Goal: Communication & Community: Answer question/provide support

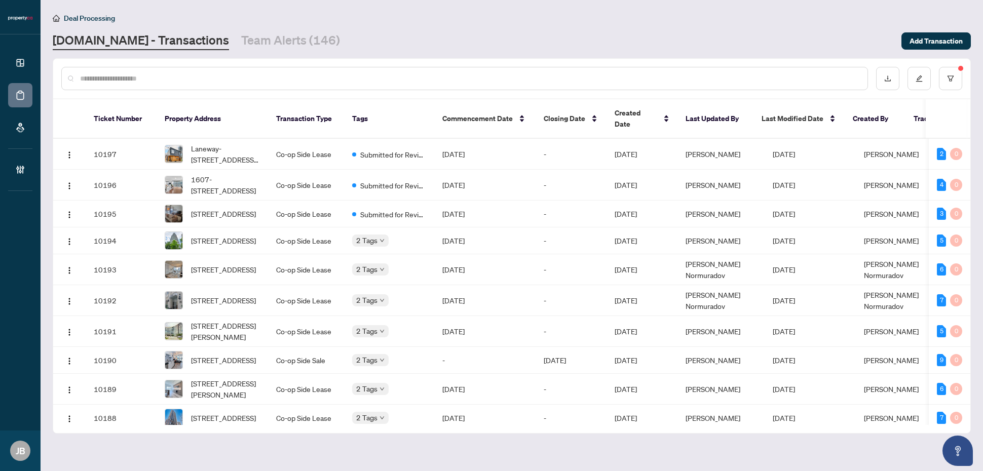
drag, startPoint x: 721, startPoint y: 0, endPoint x: 561, endPoint y: 26, distance: 162.1
click at [561, 26] on div "Deal Processing [DOMAIN_NAME] - Transactions Team Alerts (146) Add Transaction" at bounding box center [512, 31] width 918 height 38
click at [786, 81] on button "button" at bounding box center [950, 78] width 23 height 23
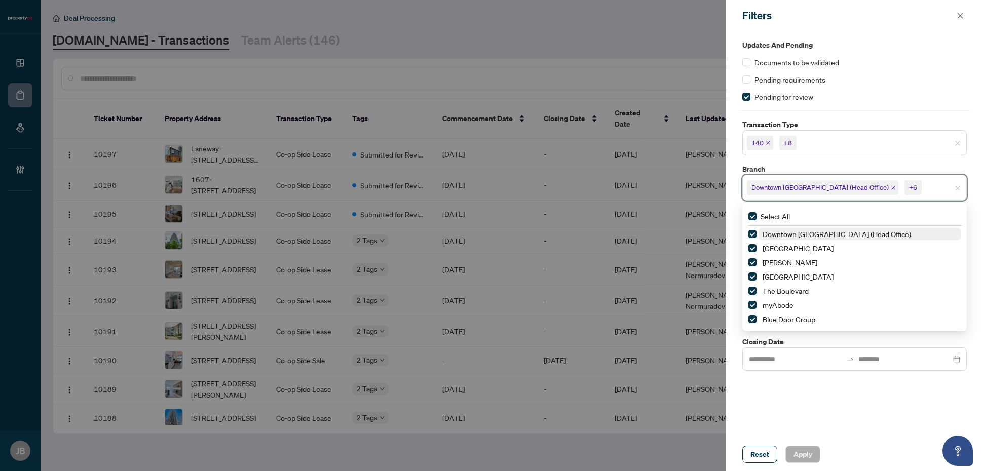
click at [786, 185] on input "search" at bounding box center [958, 188] width 71 height 12
click at [786, 142] on span "140 +8" at bounding box center [854, 143] width 223 height 16
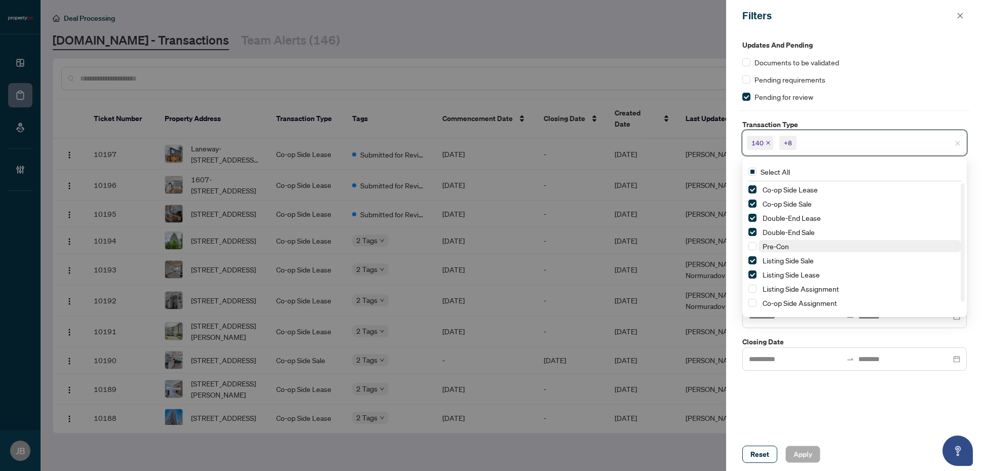
scroll to position [12, 0]
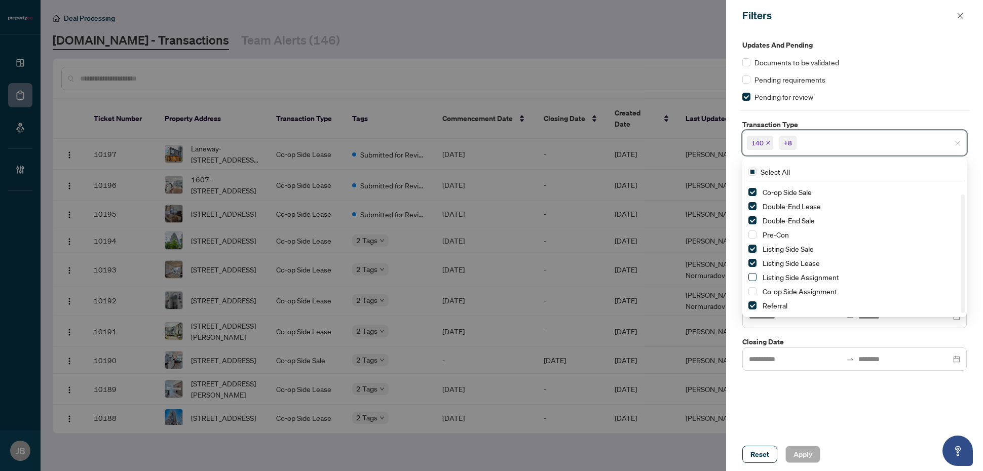
click at [753, 275] on span "Select Listing Side Assignment" at bounding box center [752, 277] width 8 height 8
click at [754, 292] on span "Select Co-op Side Assignment" at bounding box center [752, 291] width 8 height 8
click at [786, 376] on div "Updates and Pending Documents to be validated Pending requirements Pending for …" at bounding box center [854, 234] width 257 height 406
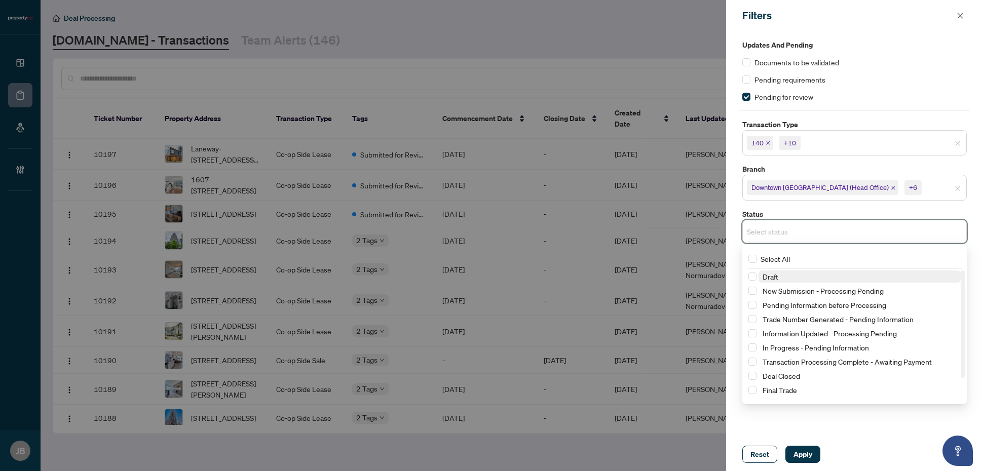
click at [786, 231] on input "search" at bounding box center [782, 231] width 71 height 12
click at [751, 290] on span "Select New Submission - Processing Pending" at bounding box center [752, 291] width 8 height 8
click at [786, 376] on div "Updates and Pending Documents to be validated Pending requirements Pending for …" at bounding box center [854, 234] width 257 height 406
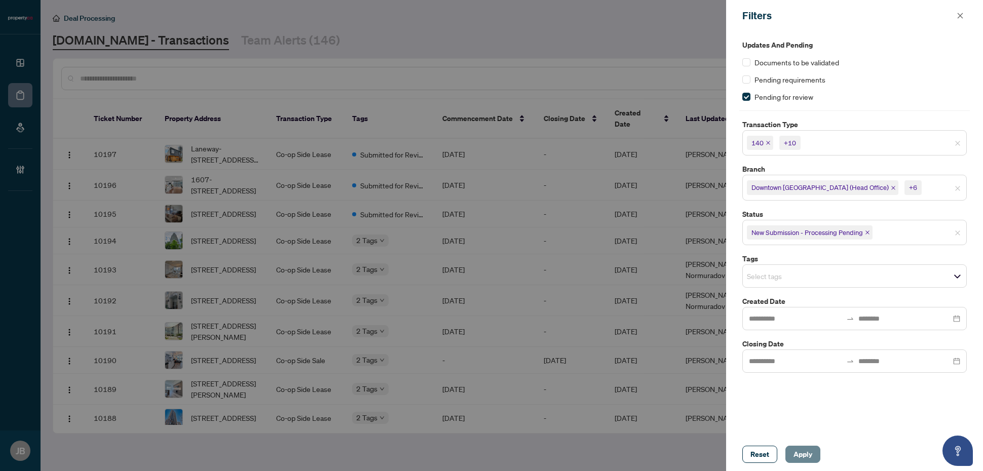
click at [786, 376] on span "Apply" at bounding box center [802, 454] width 19 height 16
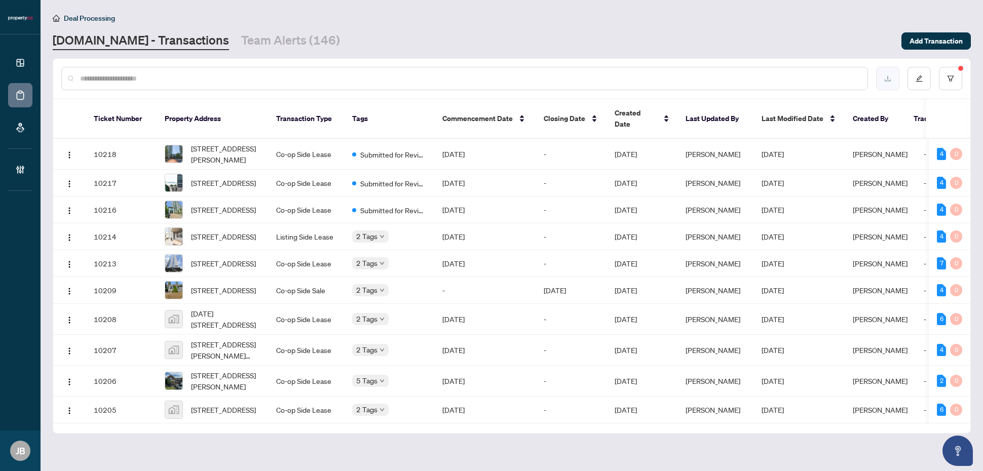
click at [786, 70] on button "button" at bounding box center [887, 78] width 23 height 23
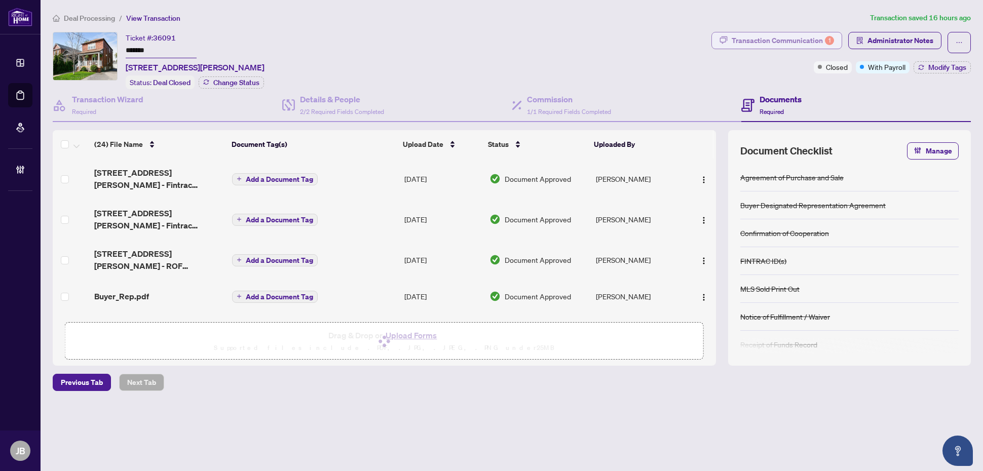
click at [817, 40] on div "Transaction Communication 1" at bounding box center [782, 40] width 102 height 16
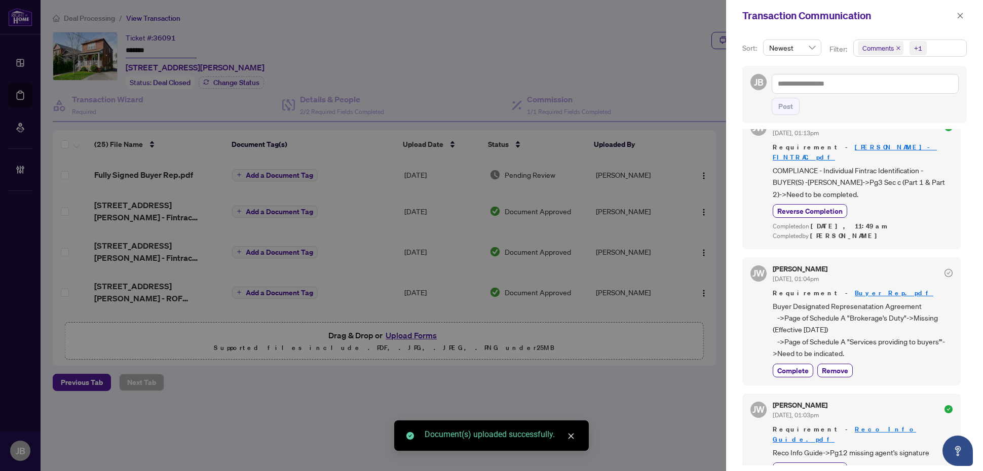
scroll to position [1488, 0]
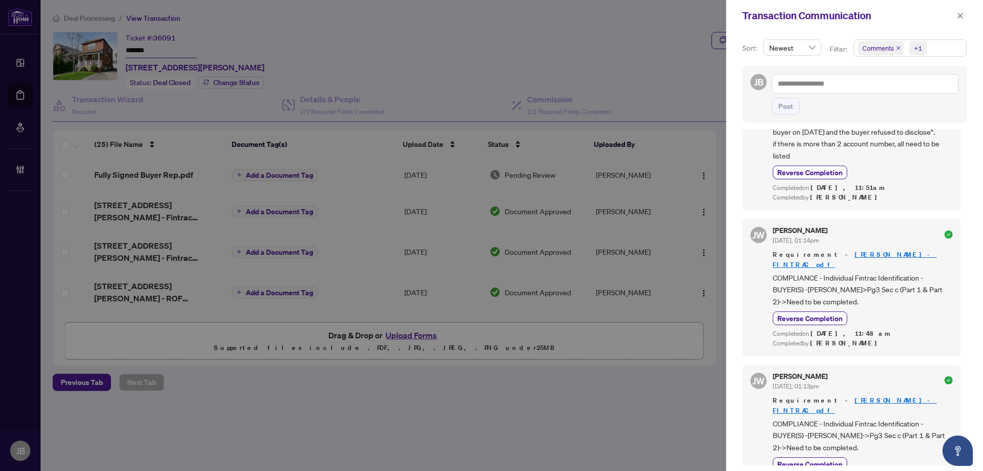
click at [953, 49] on span "Comments +1" at bounding box center [909, 48] width 112 height 16
click at [862, 89] on span "Select Comments" at bounding box center [863, 91] width 8 height 8
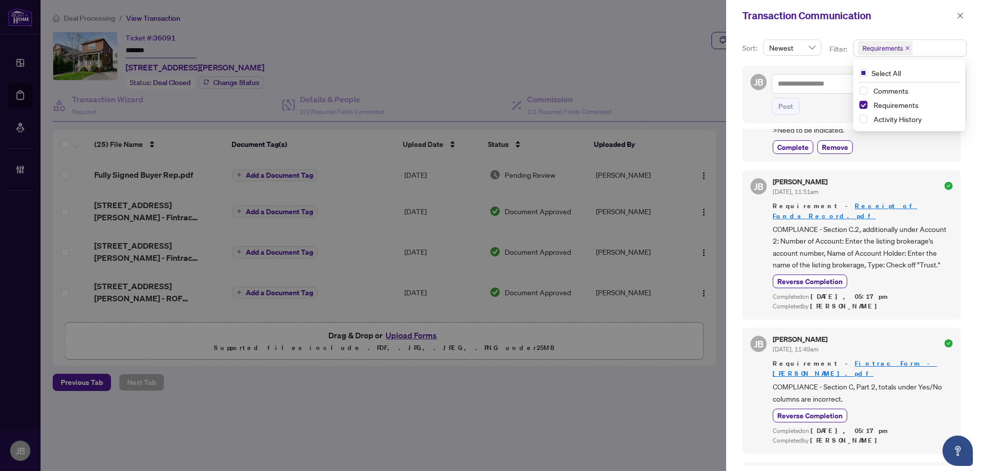
scroll to position [0, 0]
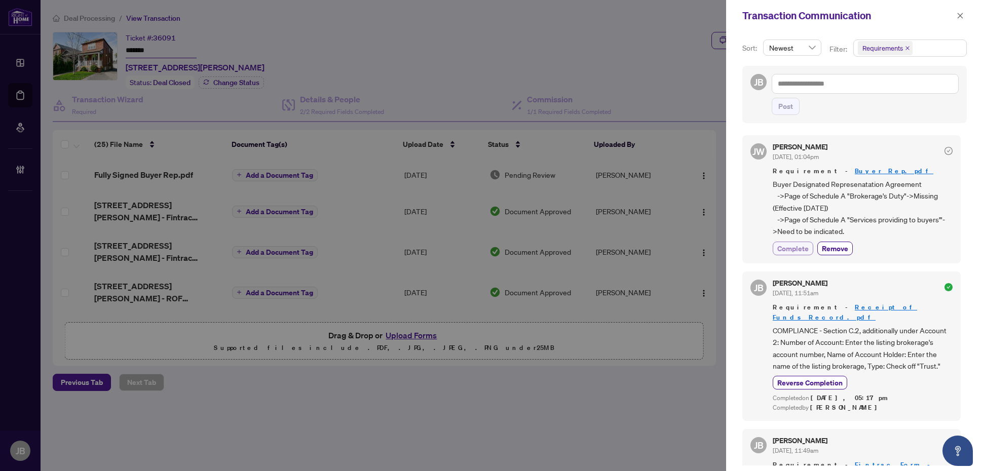
click at [798, 250] on span "Complete" at bounding box center [792, 248] width 31 height 11
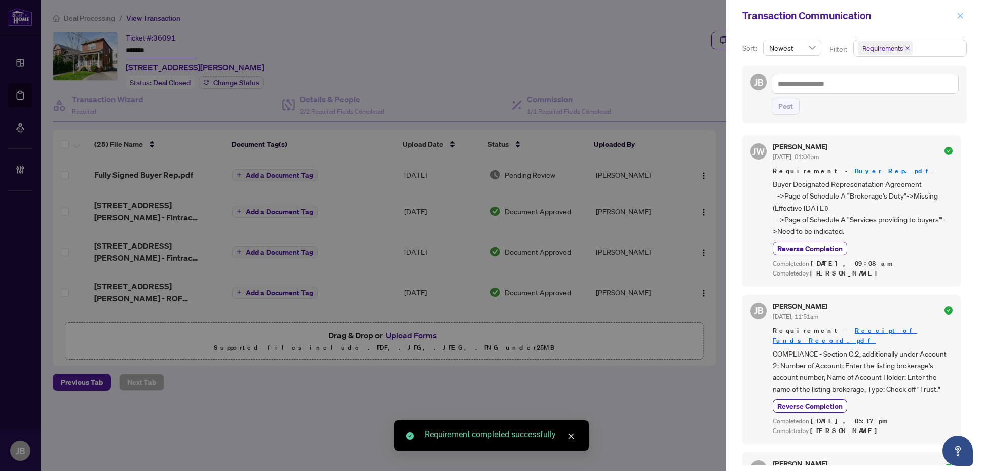
click at [960, 16] on icon "close" at bounding box center [959, 15] width 7 height 7
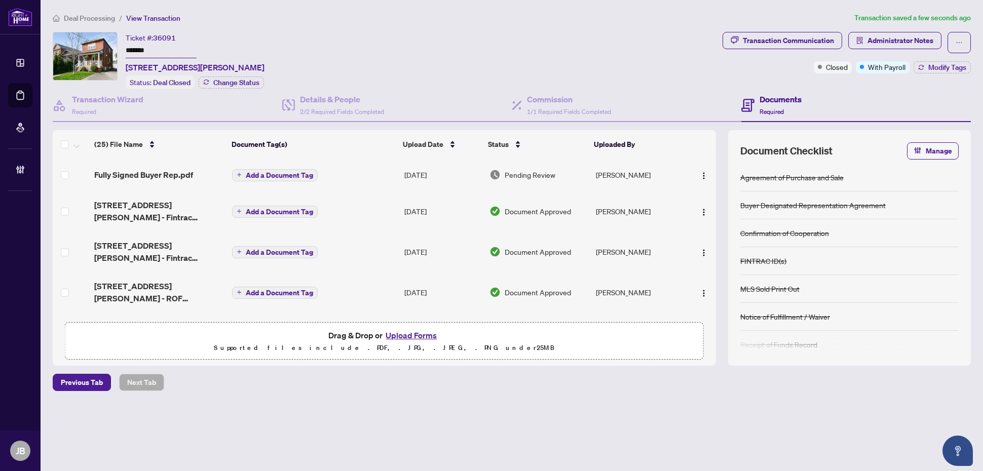
click at [540, 172] on span "Pending Review" at bounding box center [529, 174] width 51 height 11
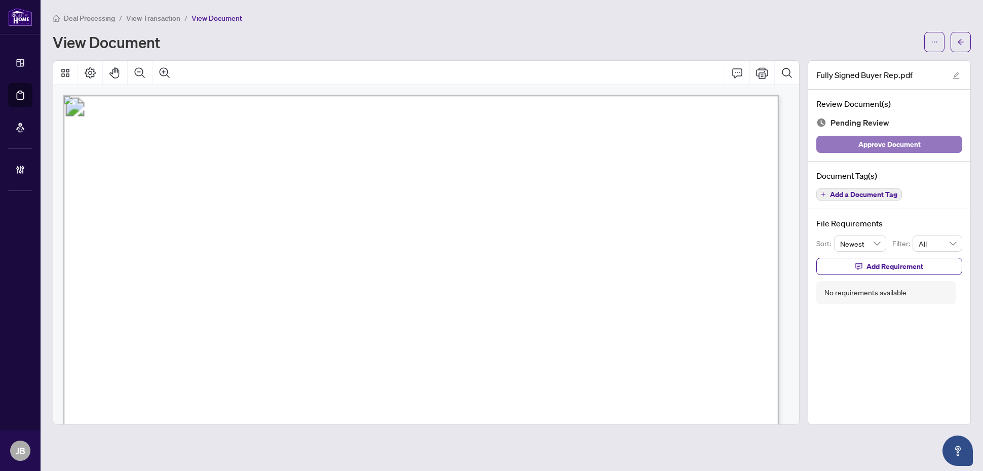
click at [903, 151] on span "Approve Document" at bounding box center [889, 144] width 62 height 16
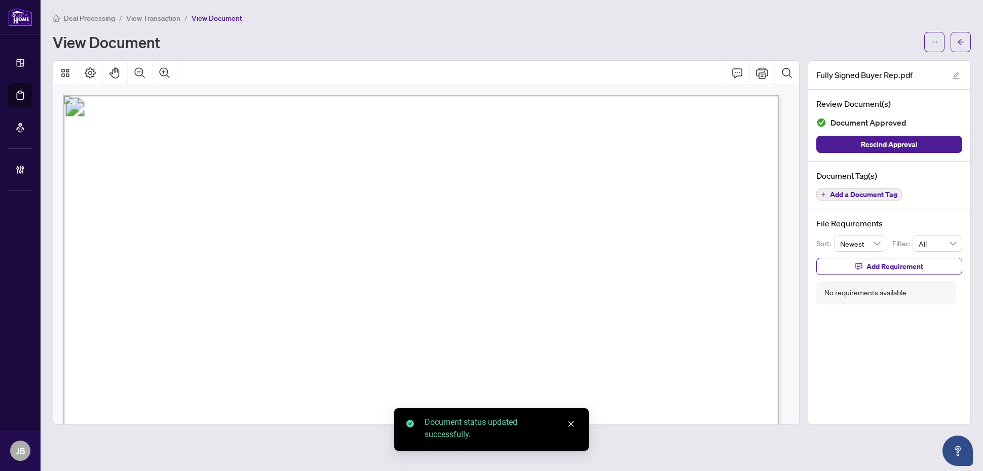
click at [963, 45] on icon "arrow-left" at bounding box center [960, 41] width 7 height 7
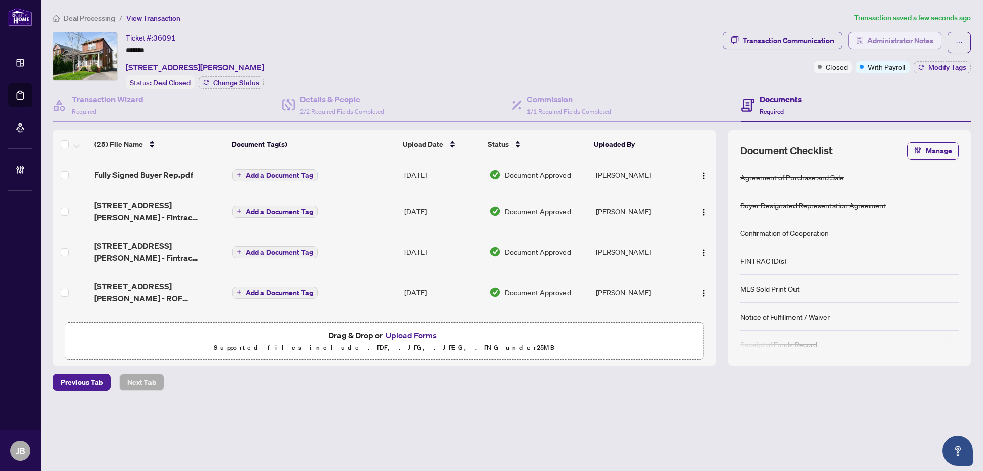
click at [916, 37] on span "Administrator Notes" at bounding box center [900, 40] width 66 height 16
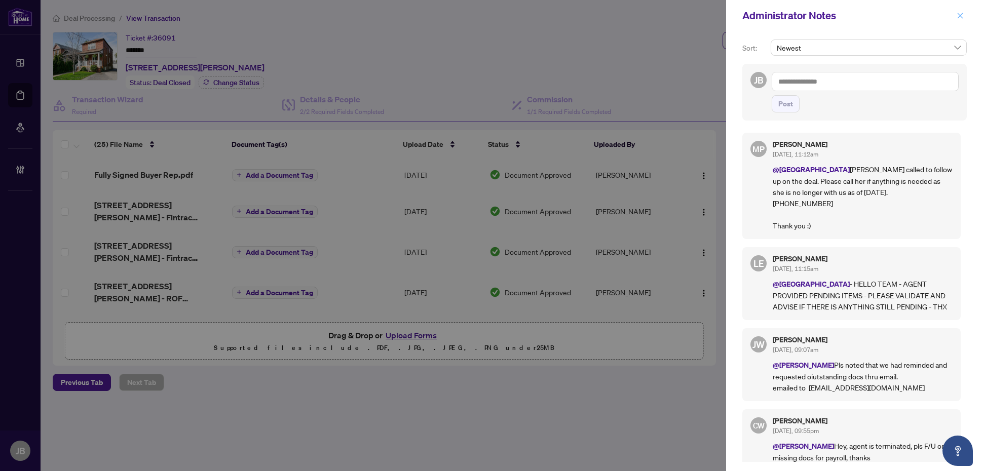
click at [963, 14] on icon "close" at bounding box center [959, 15] width 7 height 7
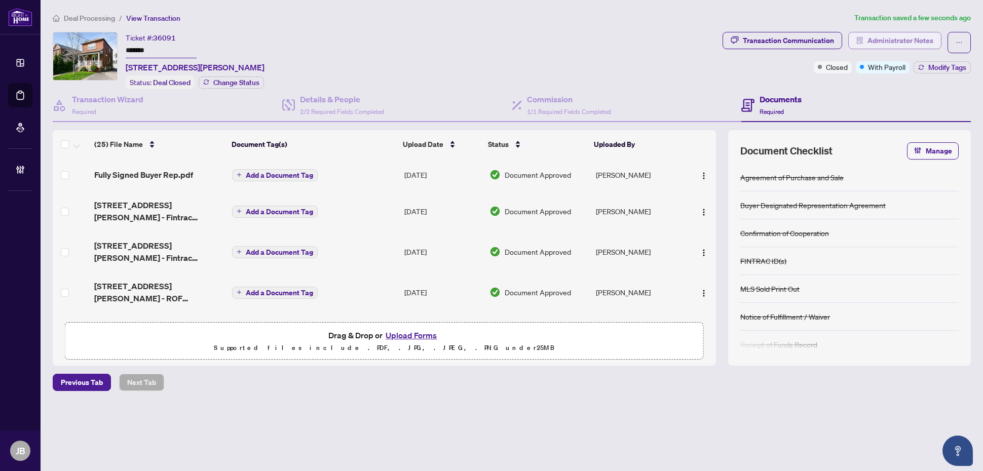
click at [897, 44] on span "Administrator Notes" at bounding box center [900, 40] width 66 height 16
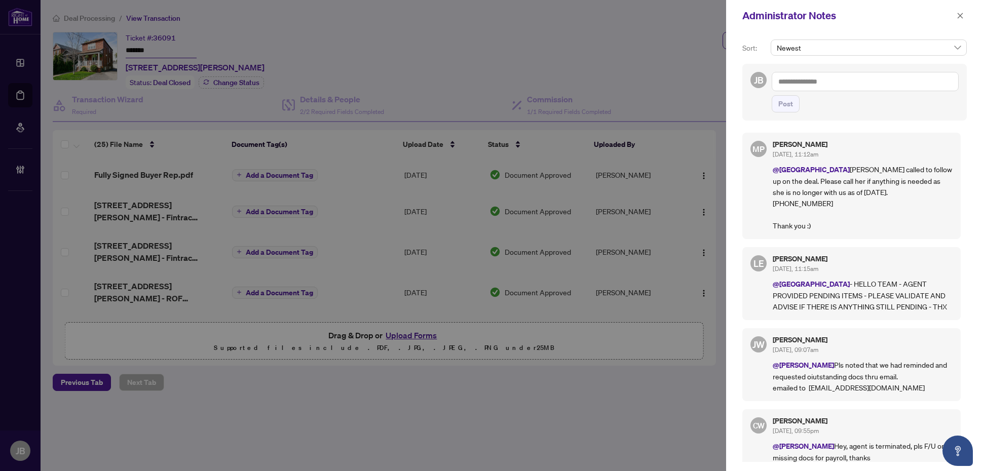
click at [801, 82] on textarea at bounding box center [864, 81] width 187 height 19
click at [851, 90] on span "[PERSON_NAME] Accou nting" at bounding box center [848, 88] width 91 height 9
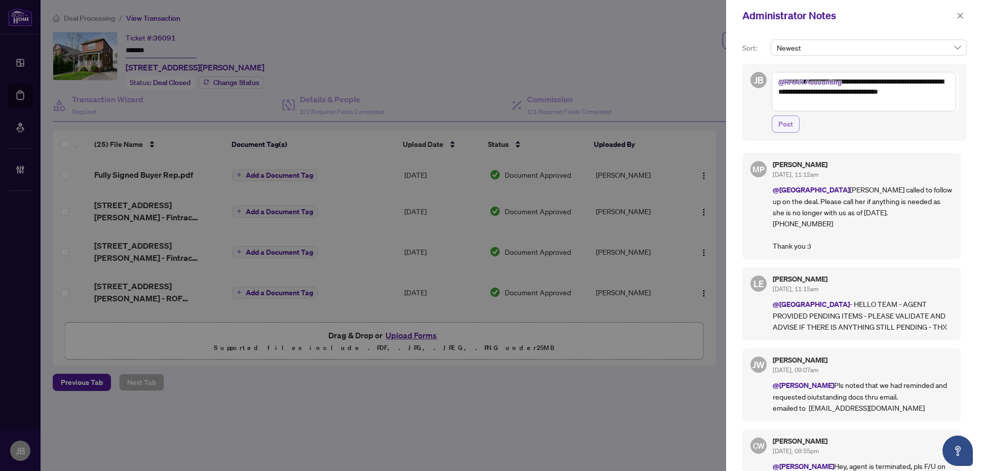
type textarea "**********"
click at [788, 125] on span "Post" at bounding box center [785, 124] width 15 height 16
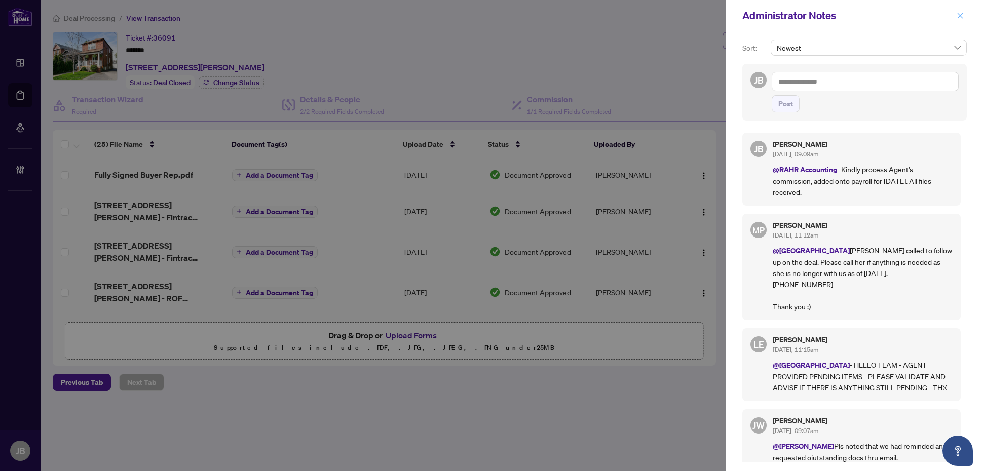
click at [961, 13] on icon "close" at bounding box center [959, 15] width 7 height 7
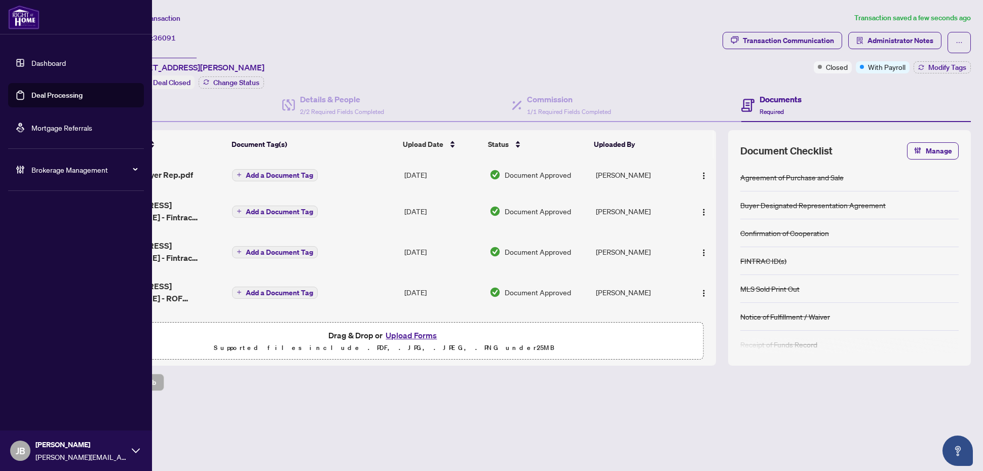
drag, startPoint x: 51, startPoint y: 91, endPoint x: 159, endPoint y: 114, distance: 110.3
click at [51, 91] on link "Deal Processing" at bounding box center [56, 95] width 51 height 9
